Goal: Check status: Check status

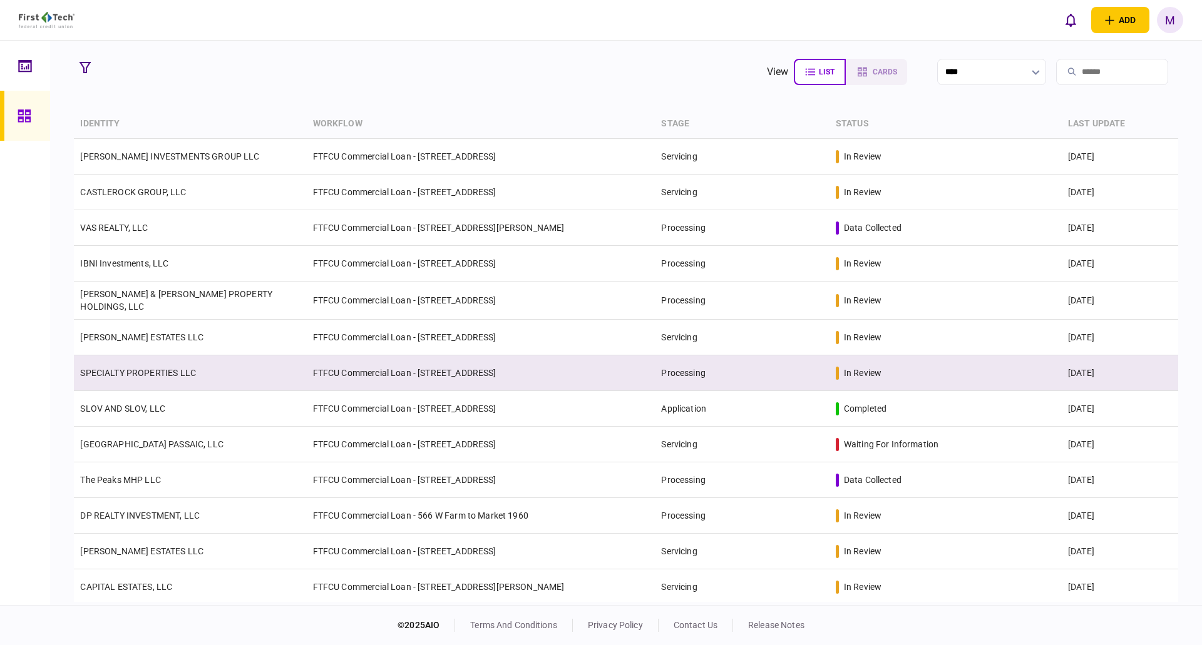
click at [185, 362] on td "SPECIALTY PROPERTIES LLC" at bounding box center [190, 374] width 232 height 36
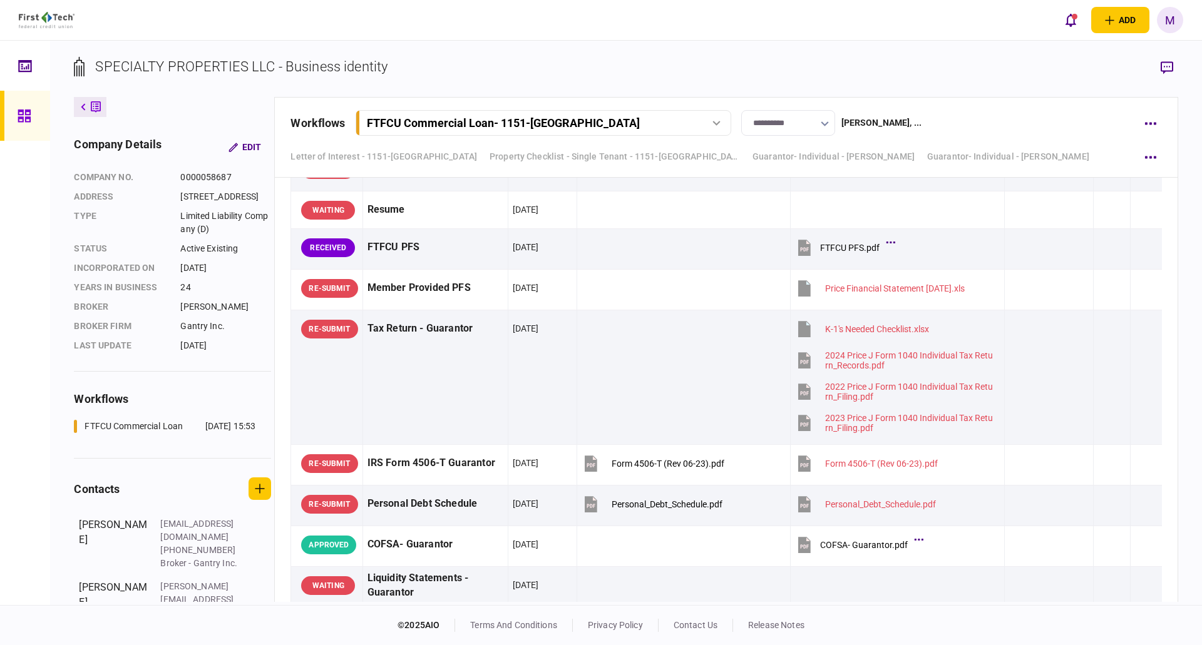
scroll to position [3116, 0]
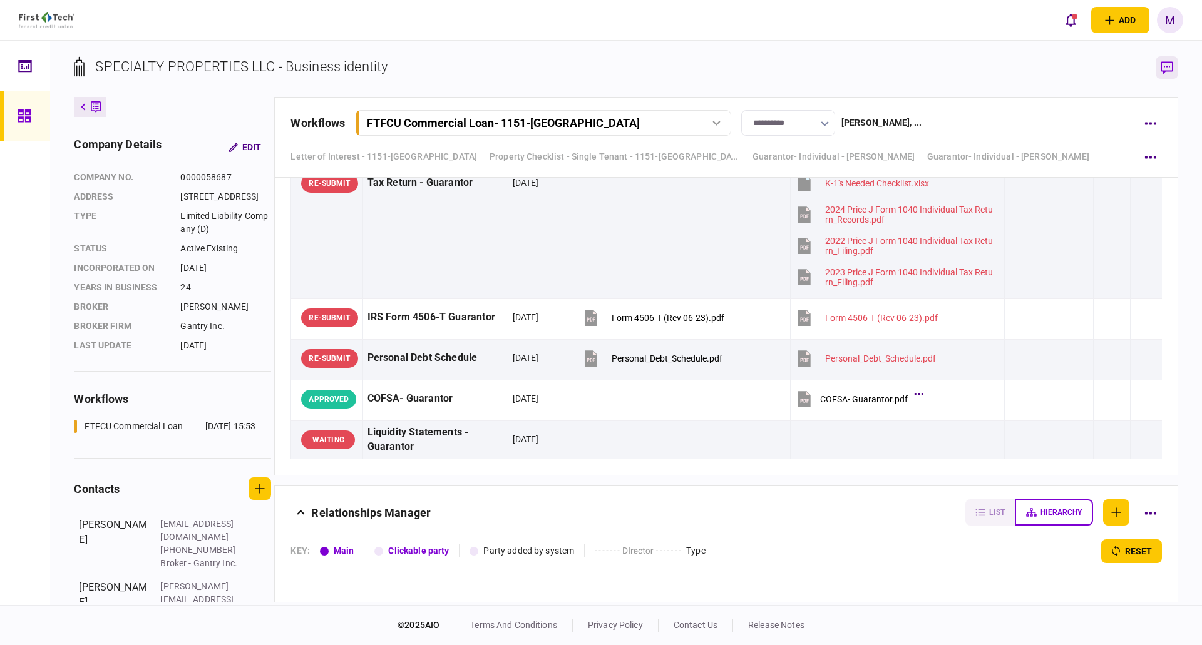
click at [1175, 63] on button "button" at bounding box center [1167, 67] width 23 height 23
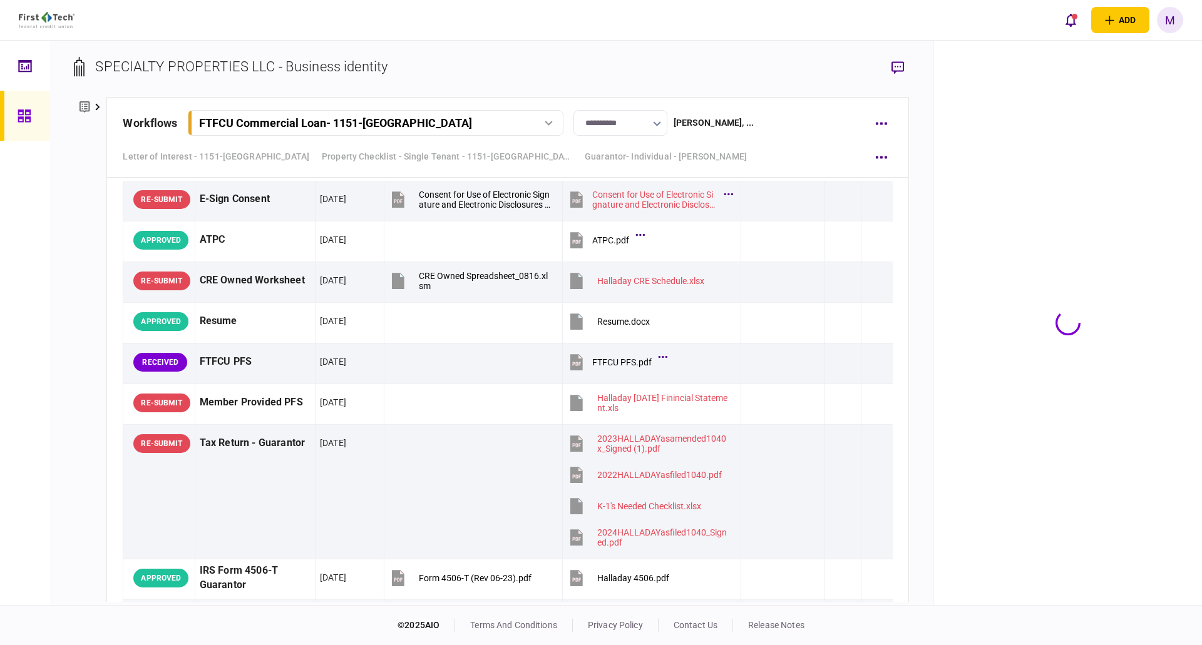
scroll to position [1963, 0]
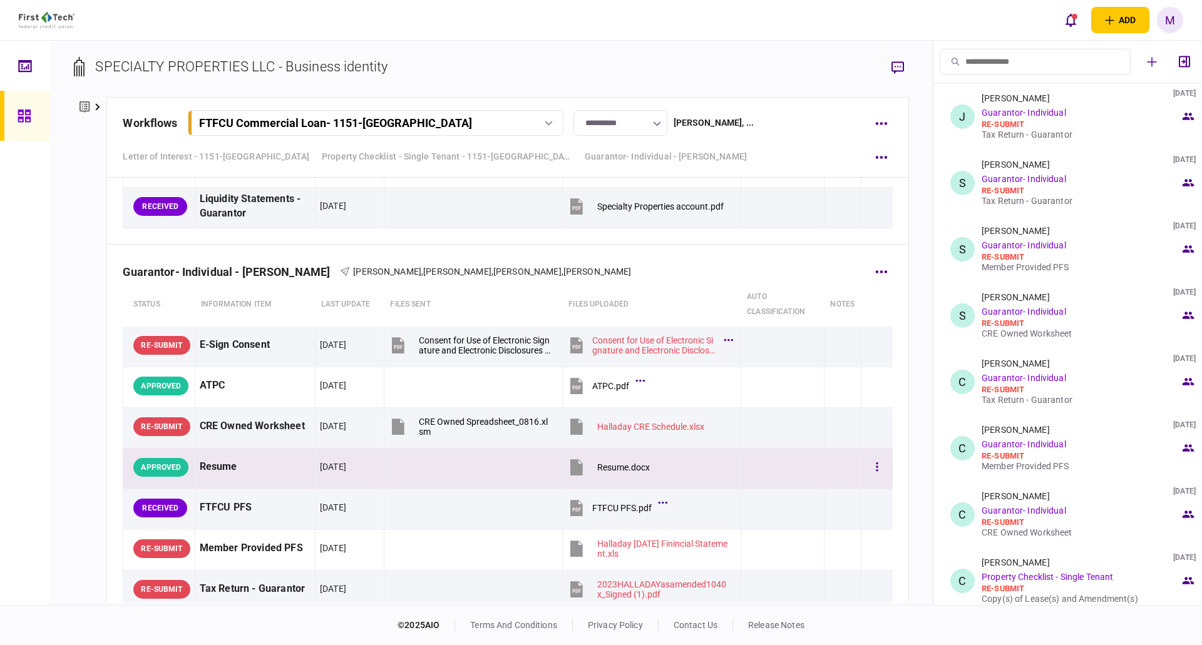
click at [244, 468] on div "Resume" at bounding box center [255, 467] width 111 height 28
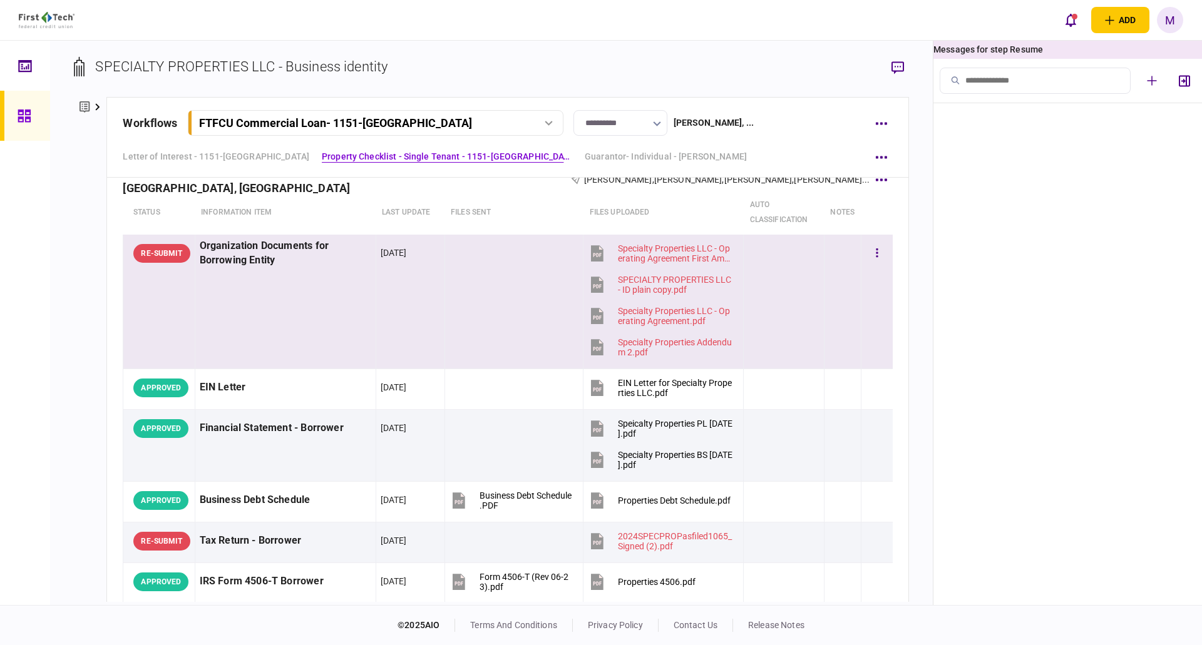
scroll to position [584, 0]
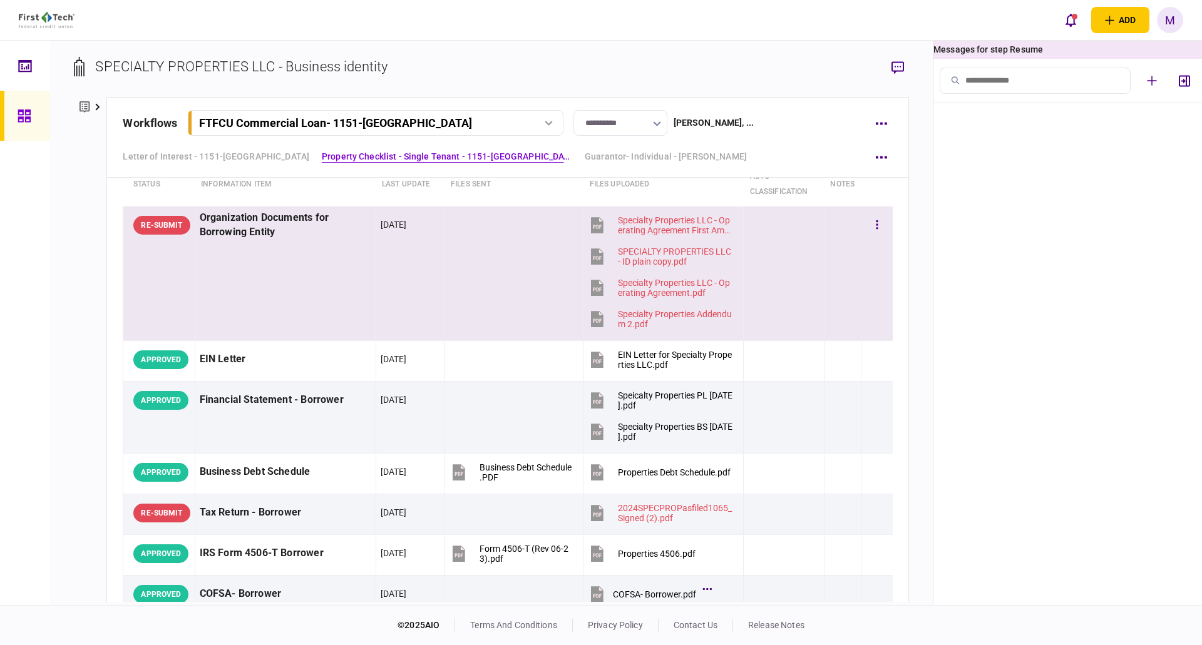
click at [362, 294] on td "Organization Documents for Borrowing Entity" at bounding box center [285, 274] width 181 height 135
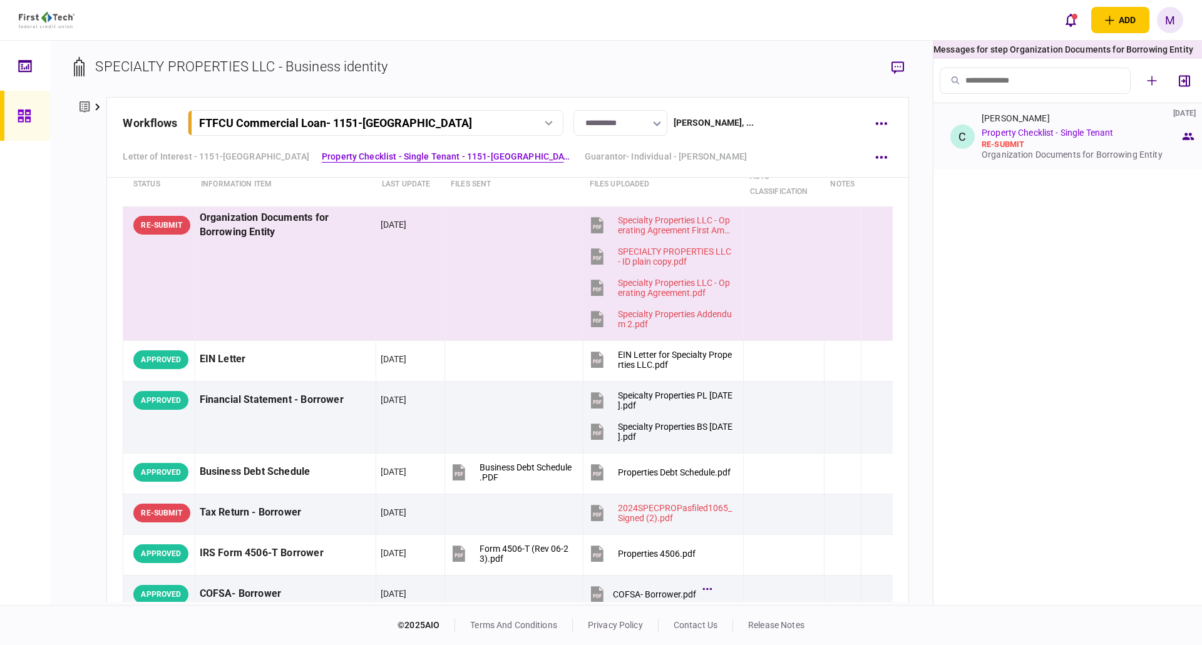
click at [1034, 148] on div "re-submit" at bounding box center [1081, 145] width 198 height 10
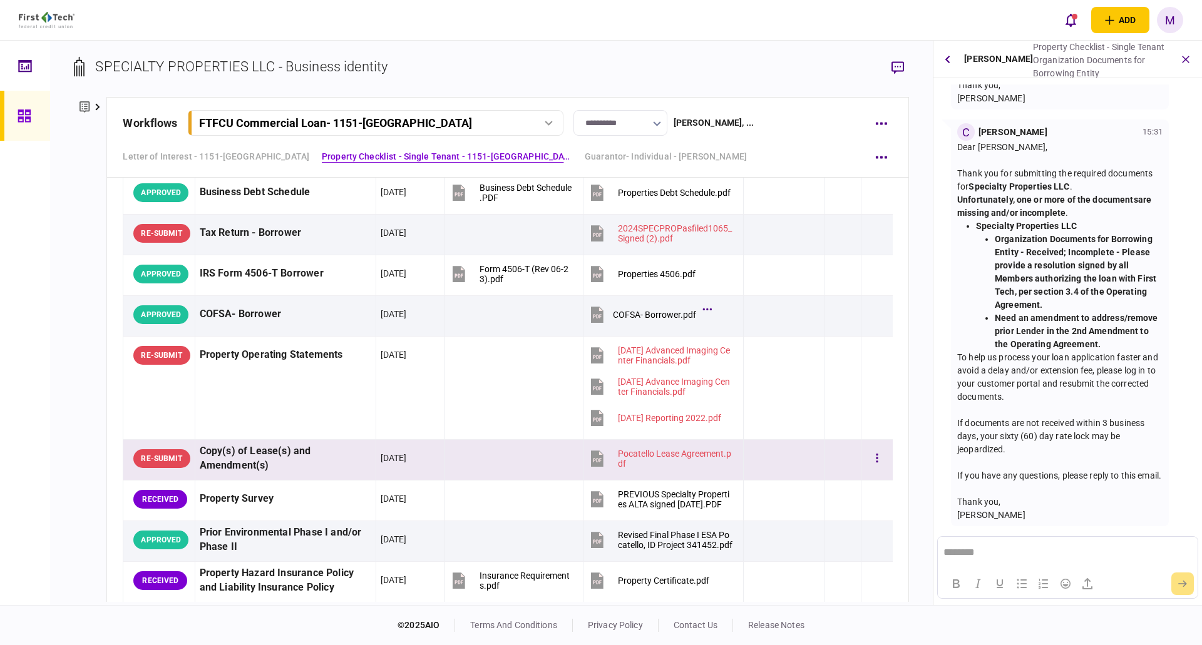
scroll to position [876, 0]
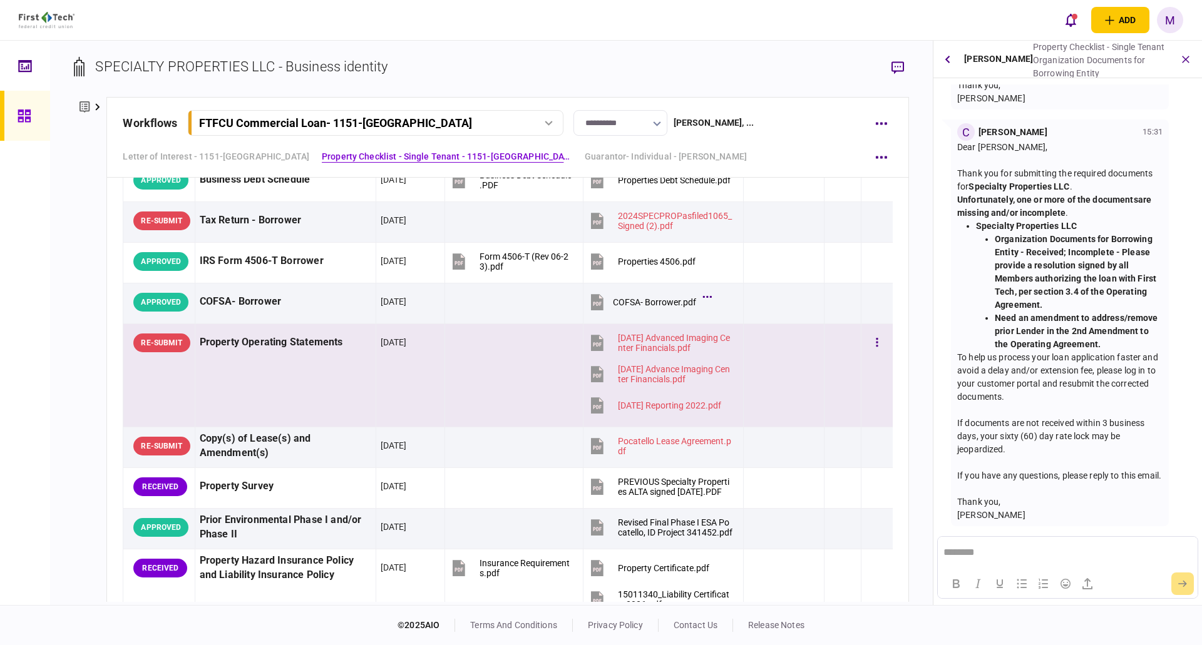
click at [397, 369] on td "[DATE]" at bounding box center [410, 375] width 69 height 103
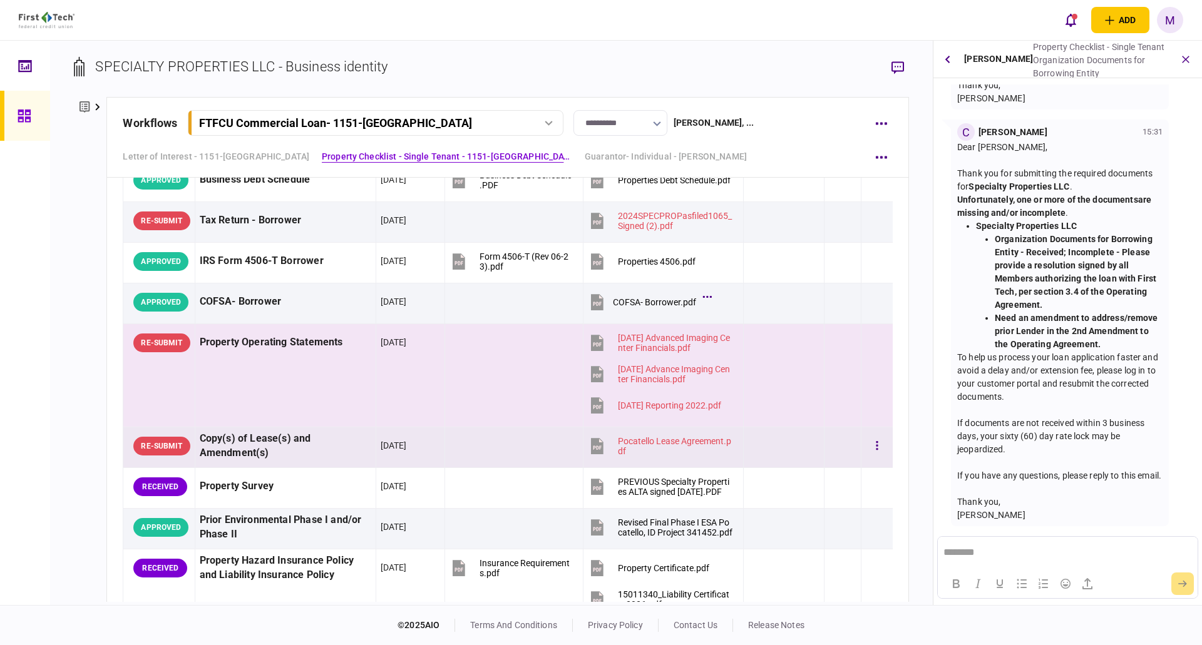
click at [461, 449] on td at bounding box center [513, 448] width 139 height 41
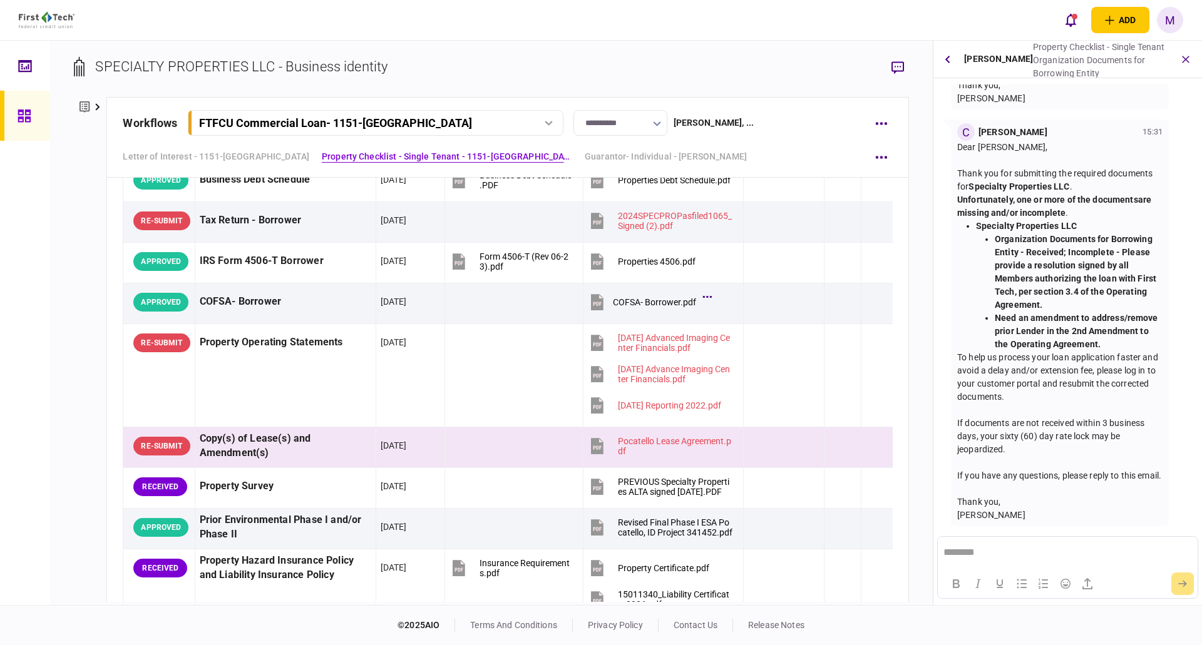
click at [88, 108] on icon at bounding box center [85, 107] width 10 height 13
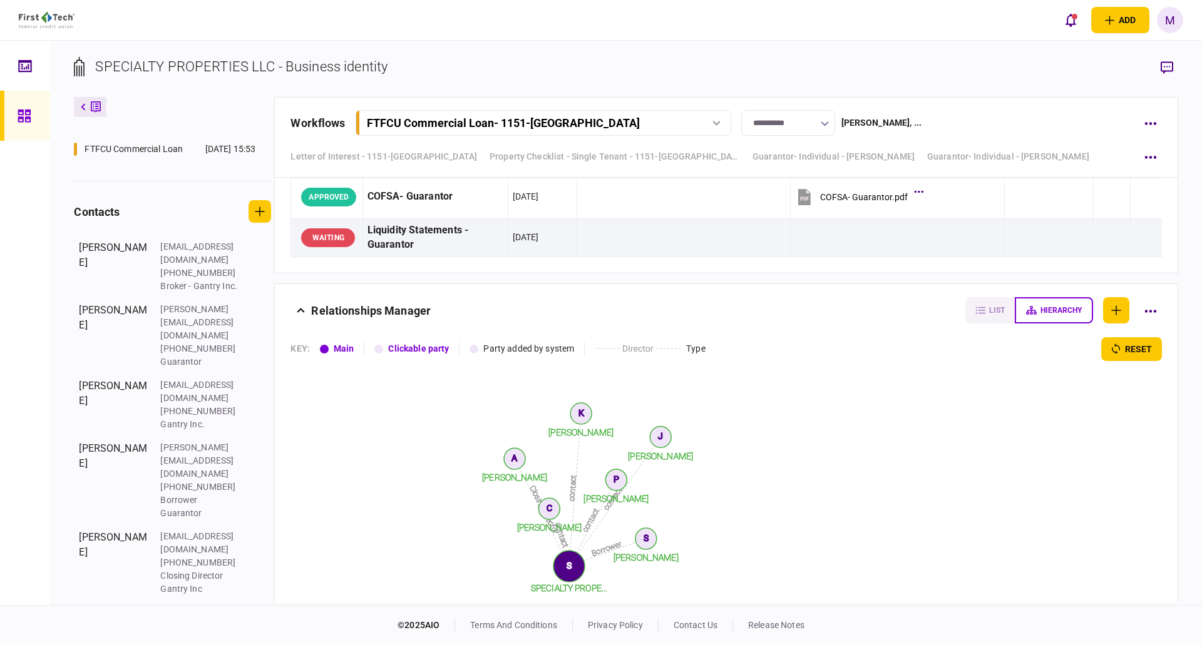
scroll to position [3408, 0]
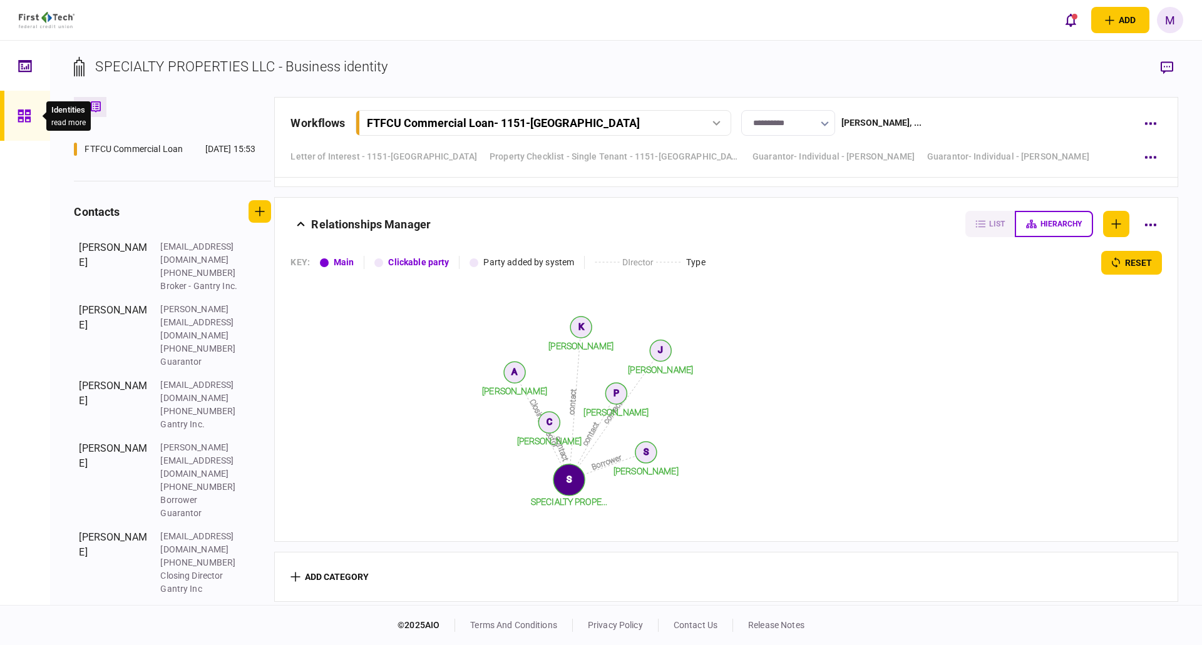
click at [29, 110] on icon at bounding box center [24, 116] width 13 height 13
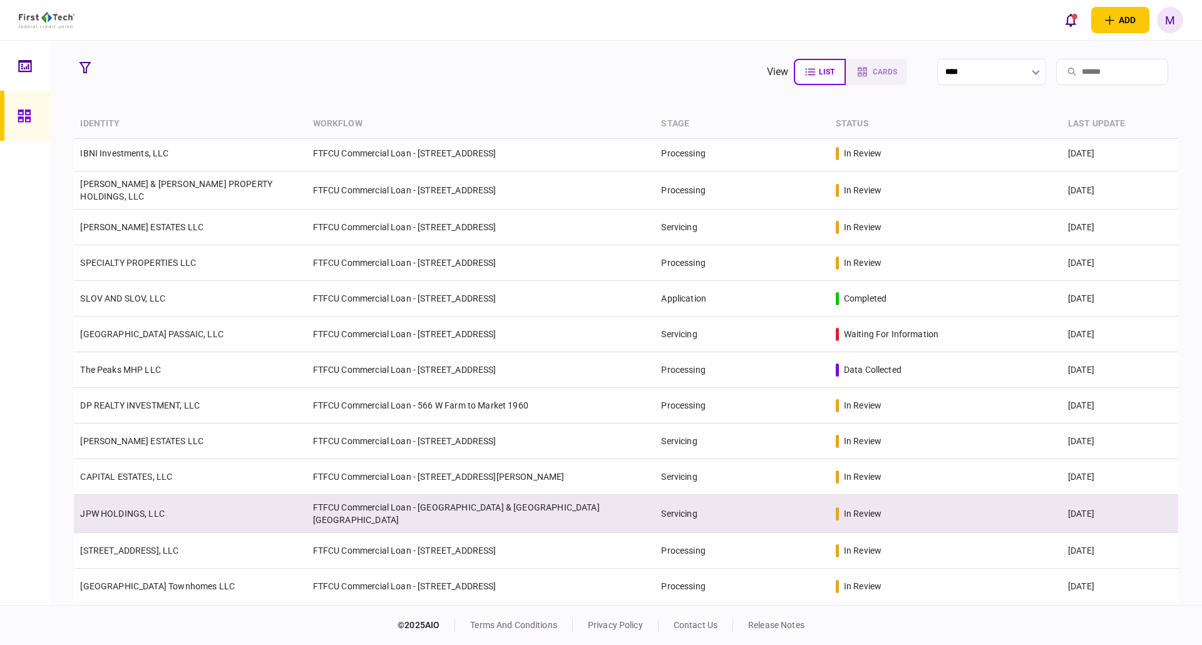
scroll to position [250, 0]
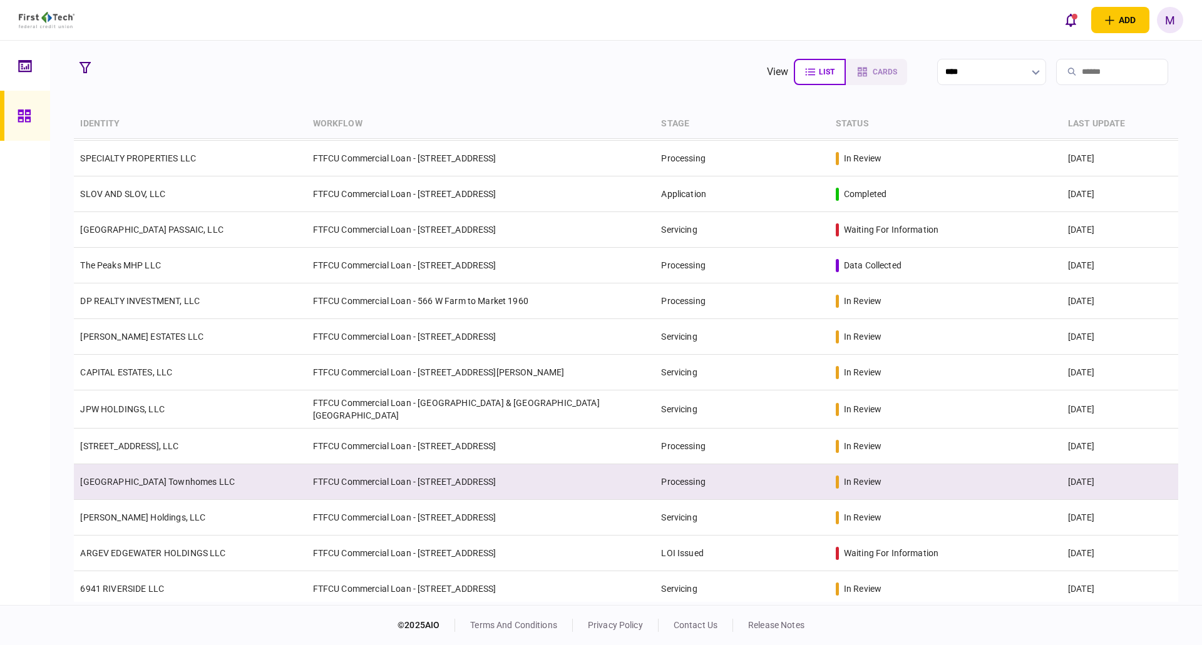
click at [168, 465] on td "[GEOGRAPHIC_DATA] Townhomes LLC" at bounding box center [190, 483] width 232 height 36
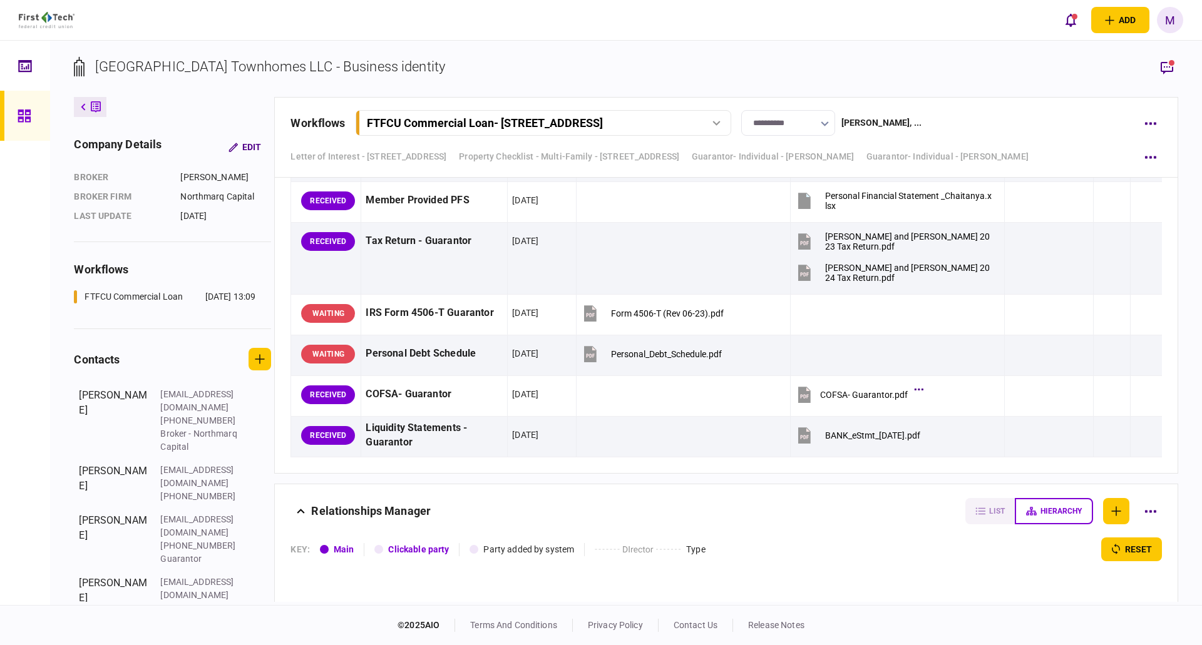
scroll to position [4631, 0]
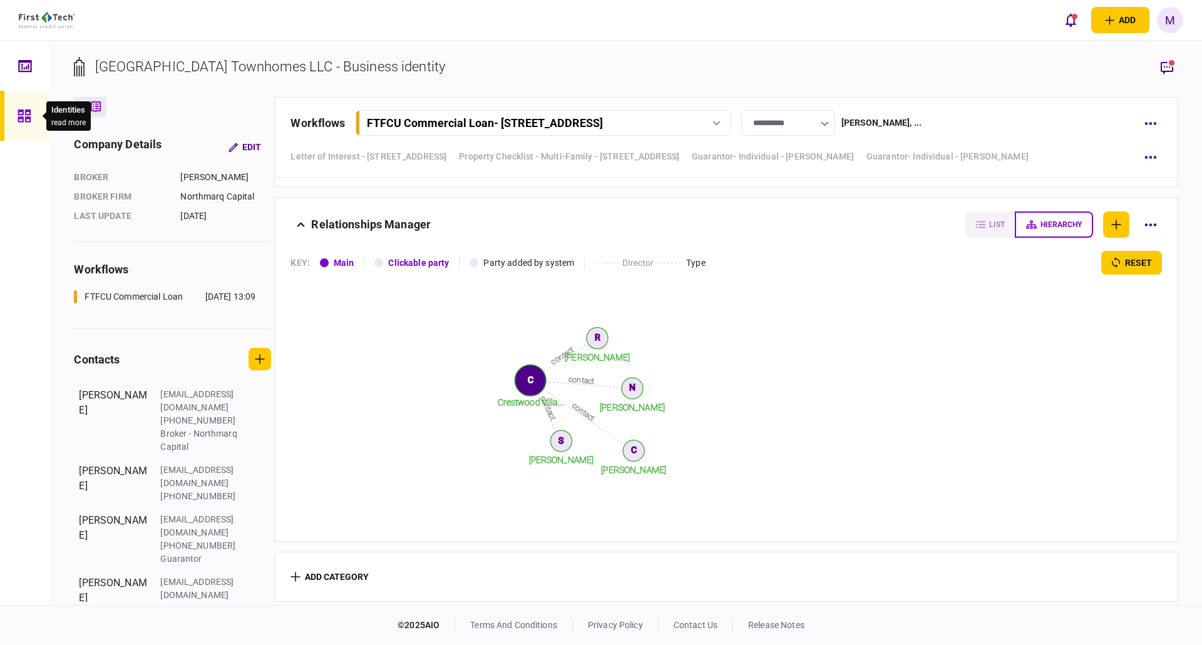
drag, startPoint x: 18, startPoint y: 108, endPoint x: 53, endPoint y: 107, distance: 34.5
click at [18, 109] on icon at bounding box center [25, 116] width 14 height 14
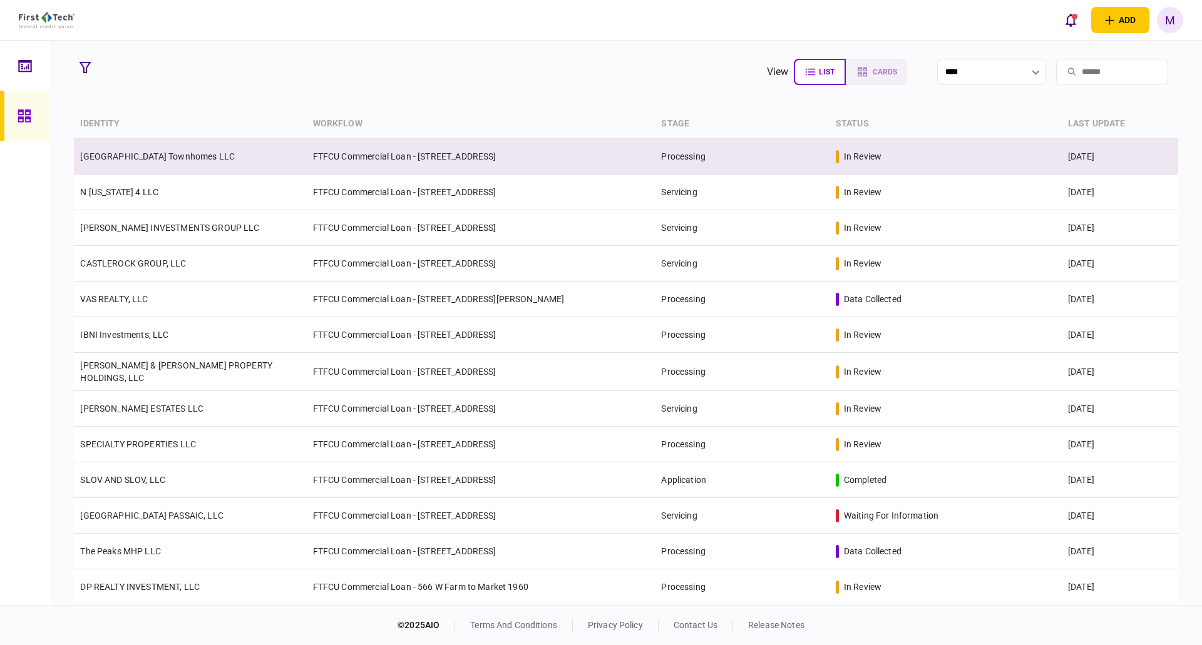
click at [230, 159] on td "[GEOGRAPHIC_DATA] Townhomes LLC" at bounding box center [190, 157] width 232 height 36
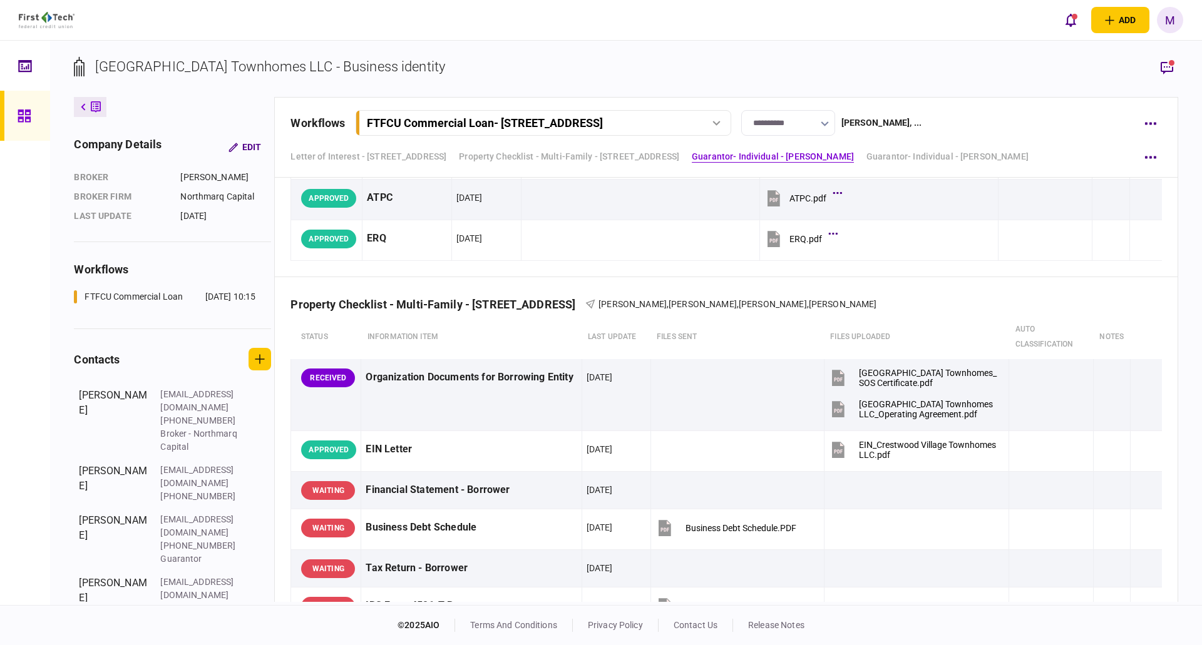
scroll to position [249, 0]
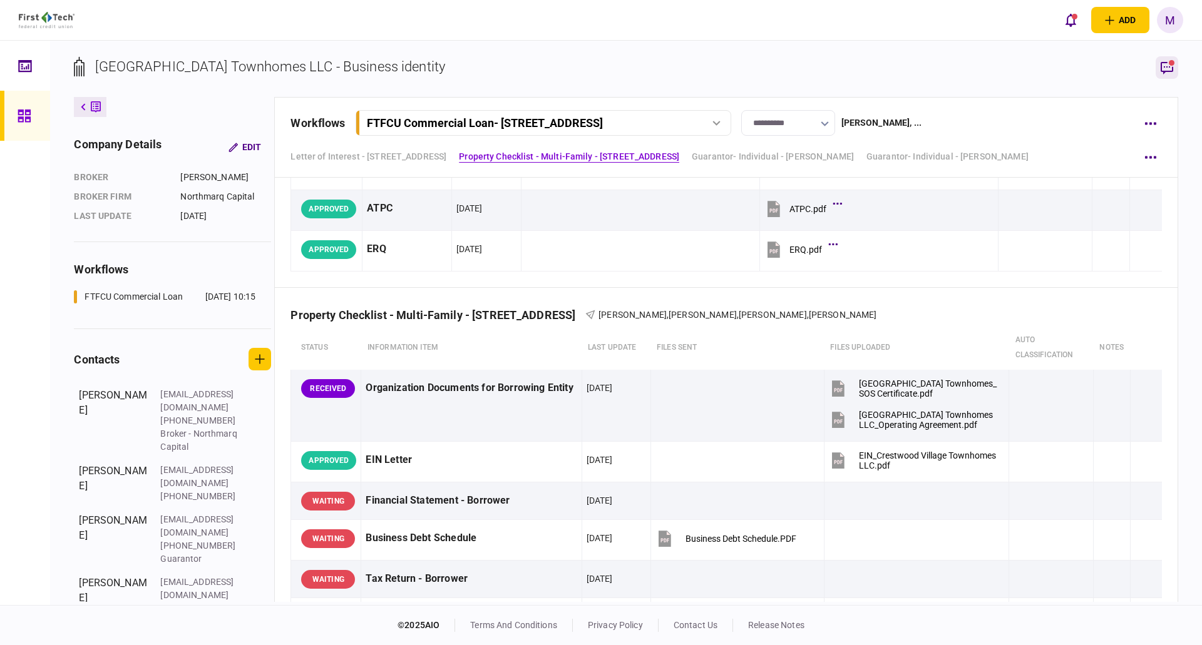
click at [1171, 69] on icon "button" at bounding box center [1166, 67] width 15 height 15
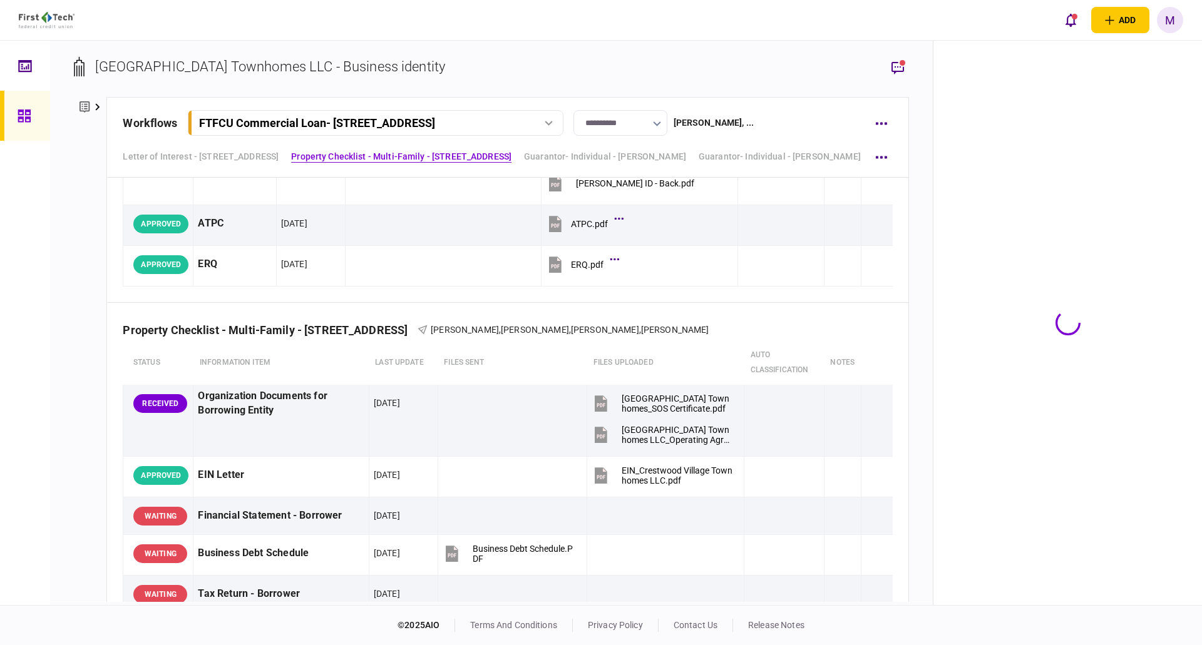
scroll to position [264, 0]
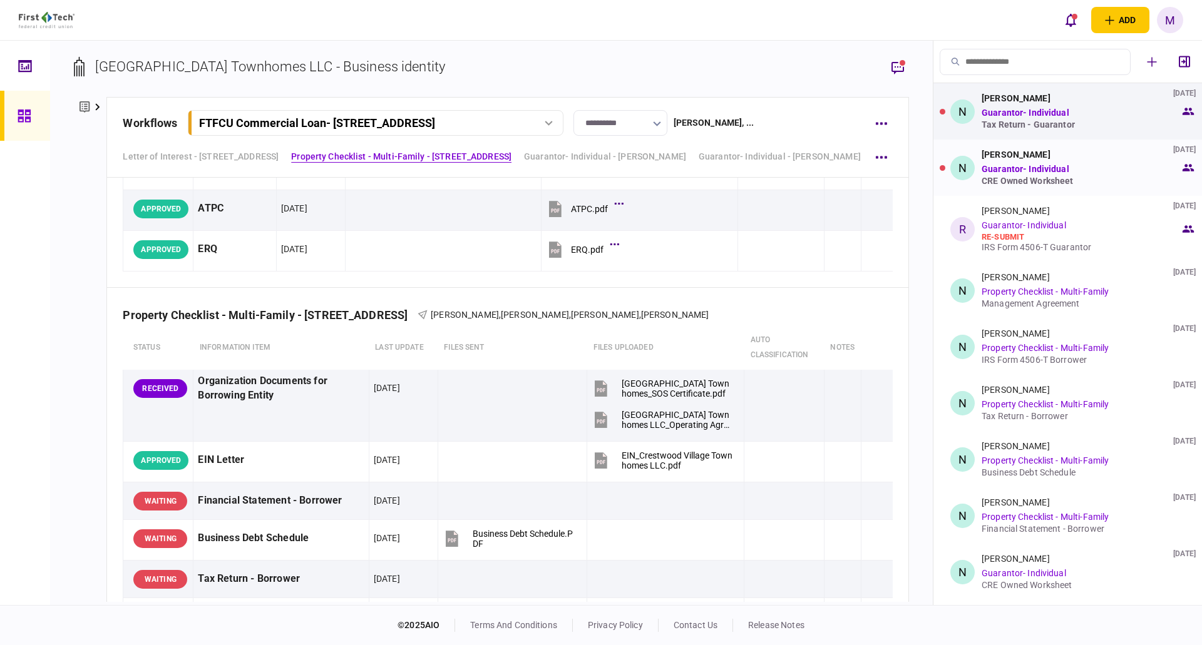
click at [1035, 182] on div "CRE Owned Worksheet" at bounding box center [1081, 181] width 198 height 10
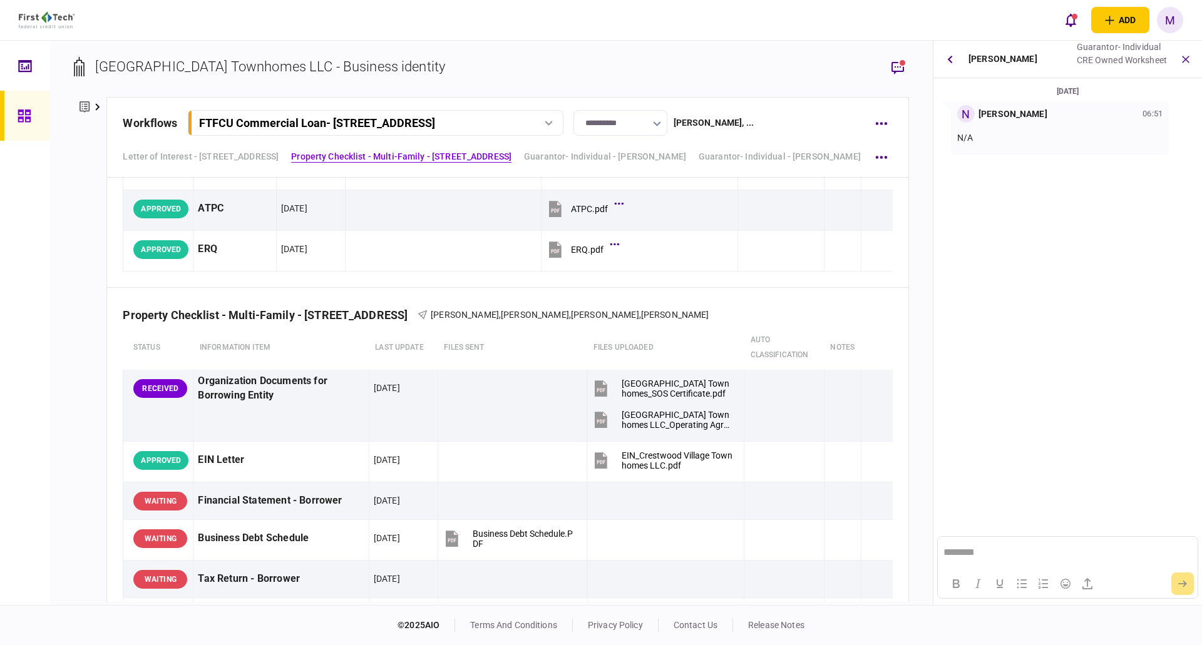
scroll to position [0, 0]
click at [950, 65] on button "button" at bounding box center [949, 59] width 23 height 23
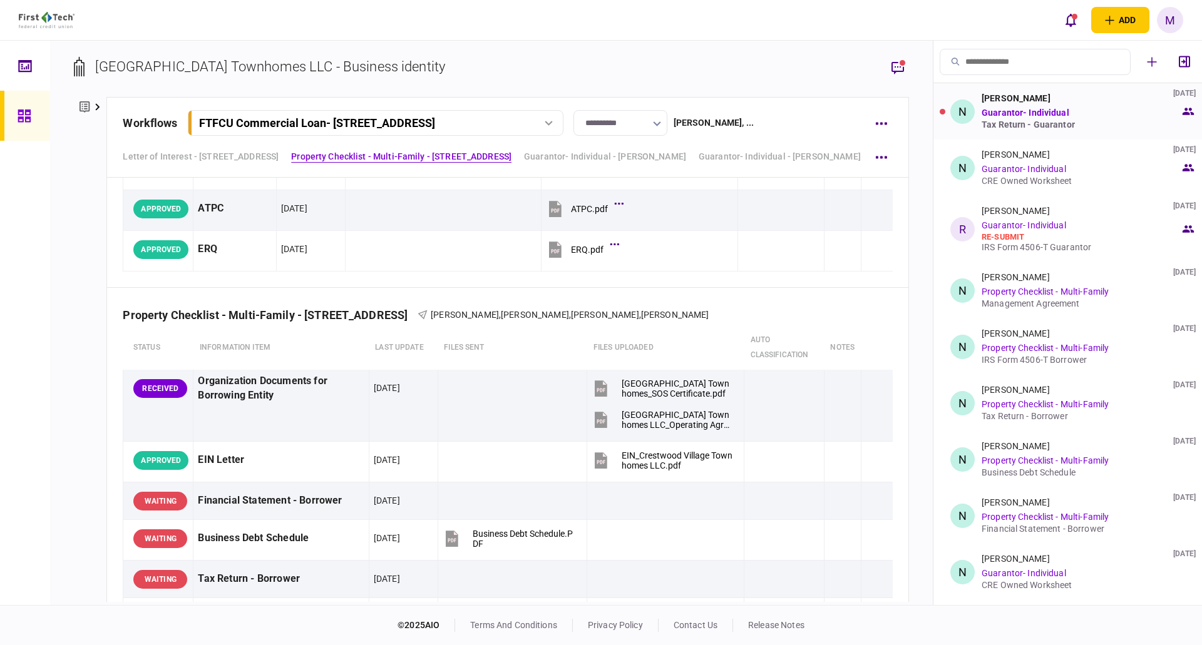
click at [1047, 120] on div "Tax Return - Guarantor" at bounding box center [1081, 125] width 198 height 10
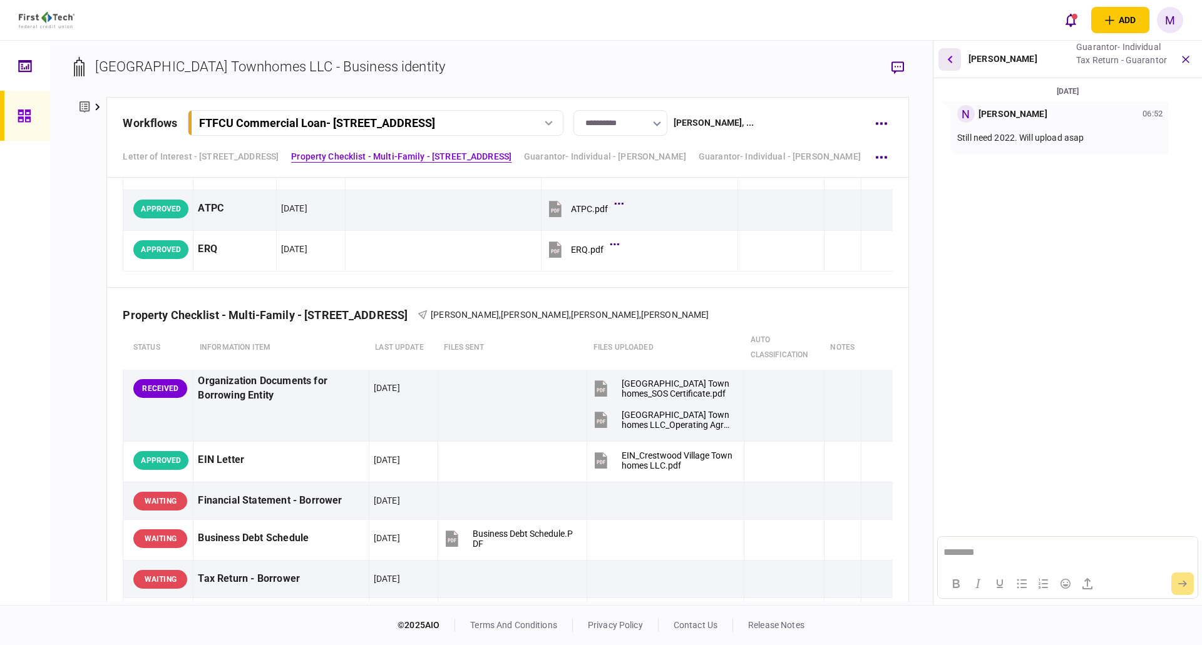
click at [947, 62] on icon "button" at bounding box center [949, 59] width 5 height 8
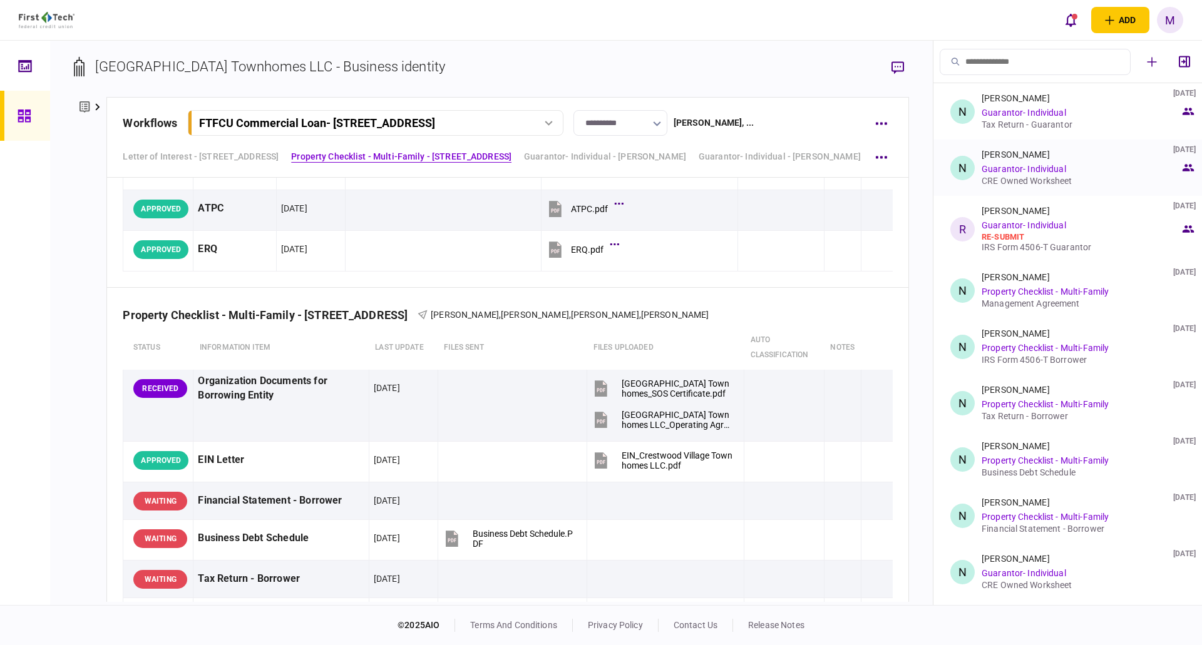
click at [1015, 176] on div "CRE Owned Worksheet" at bounding box center [1081, 181] width 198 height 10
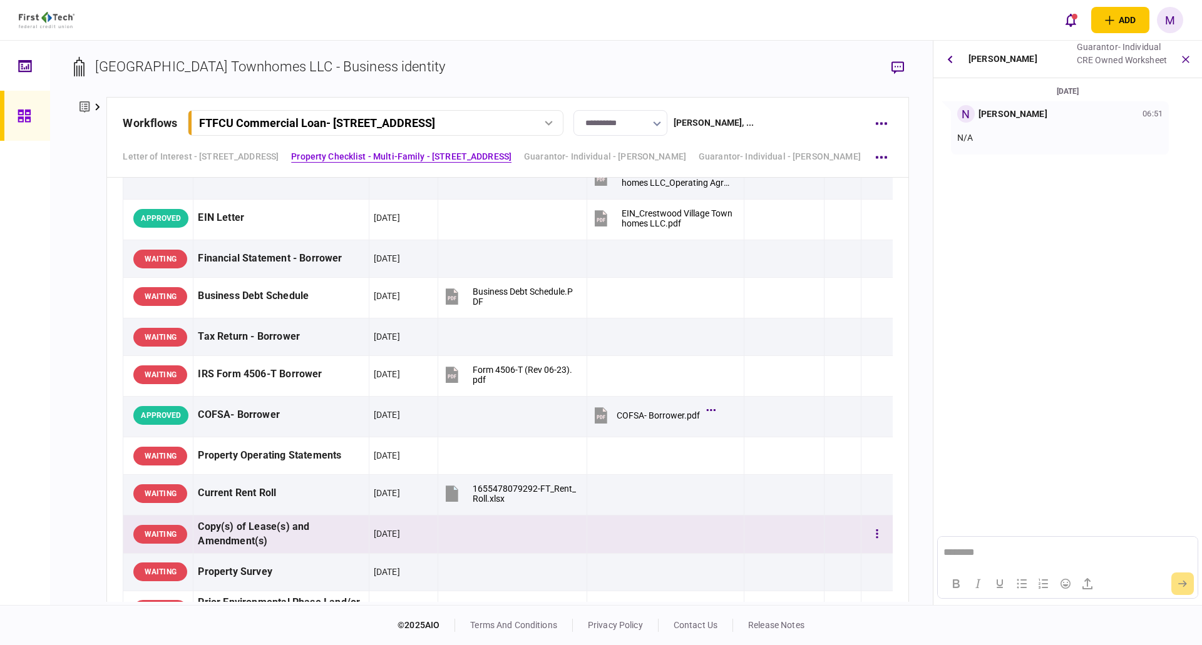
scroll to position [557, 0]
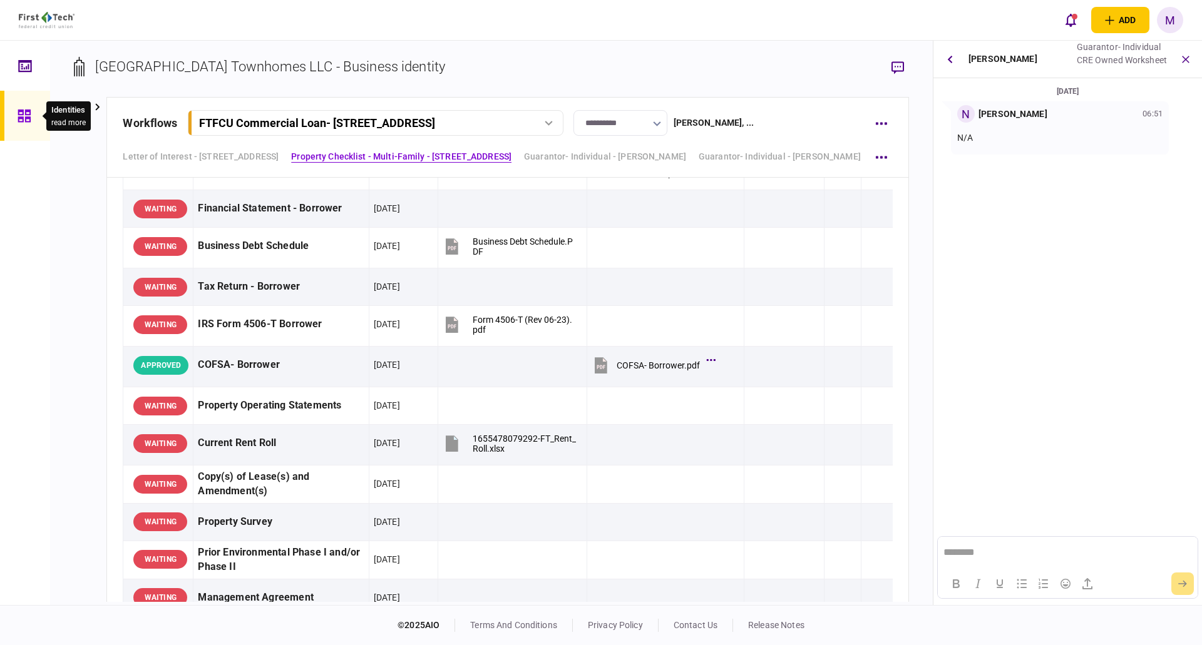
click at [28, 123] on div at bounding box center [28, 116] width 20 height 50
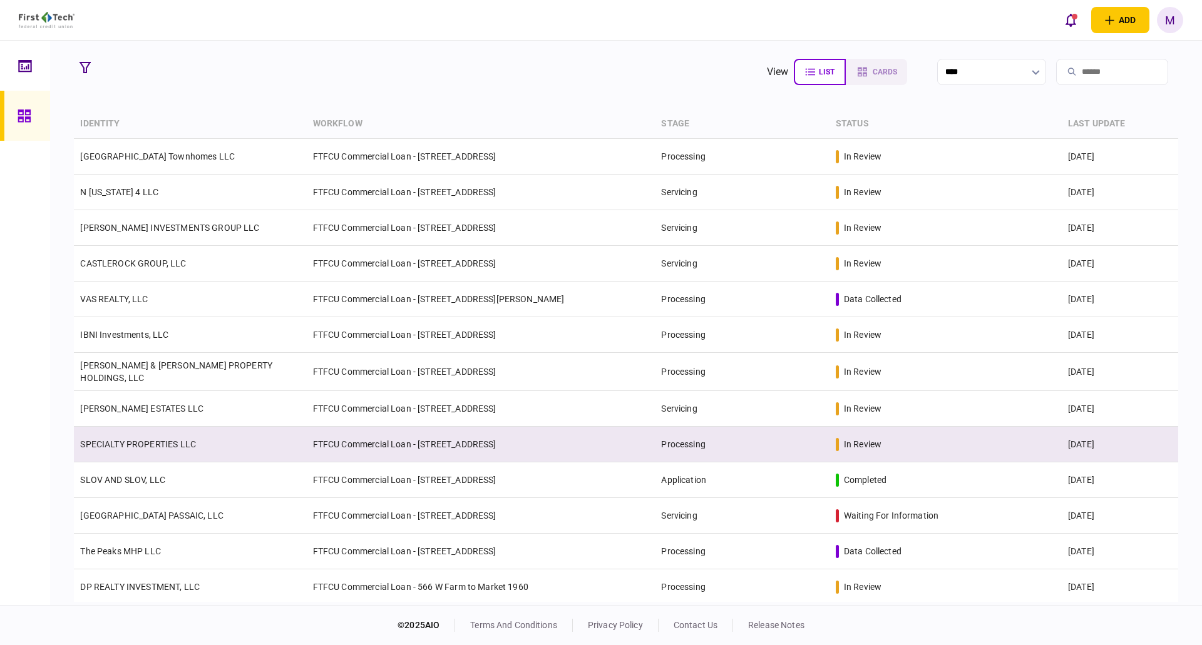
click at [150, 449] on td "SPECIALTY PROPERTIES LLC" at bounding box center [190, 445] width 232 height 36
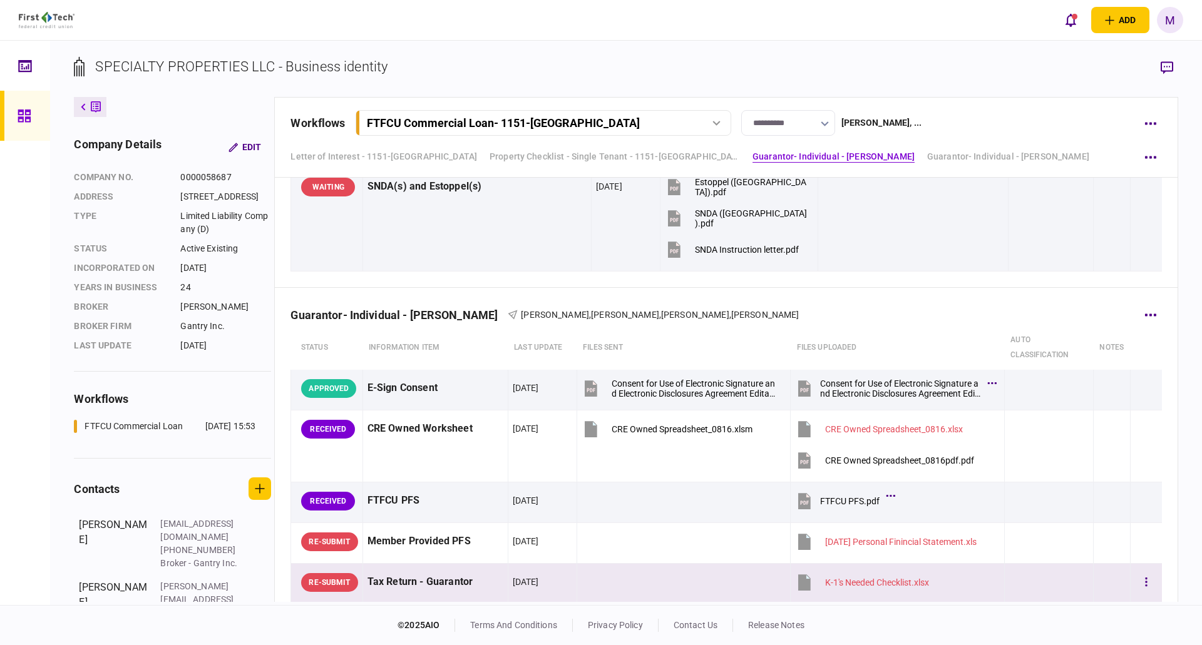
scroll to position [1460, 0]
